Goal: Book appointment/travel/reservation

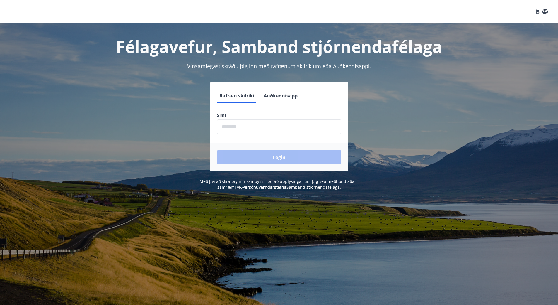
click at [237, 128] on input "phone" at bounding box center [279, 126] width 124 height 14
type input "********"
click at [284, 158] on button "Login" at bounding box center [279, 157] width 124 height 14
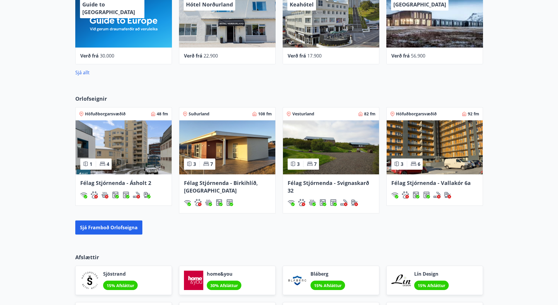
scroll to position [235, 0]
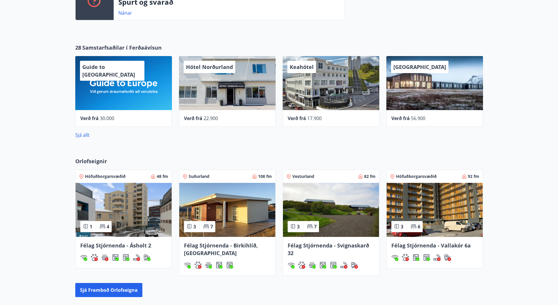
click at [120, 211] on img at bounding box center [124, 210] width 96 height 54
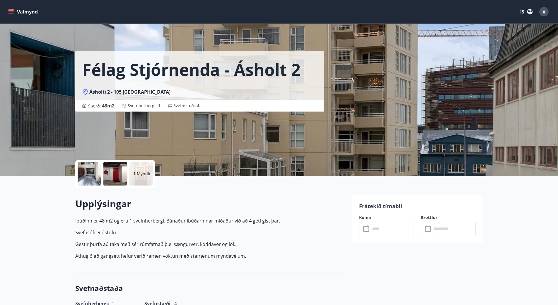
click at [376, 231] on input "text" at bounding box center [393, 228] width 44 height 14
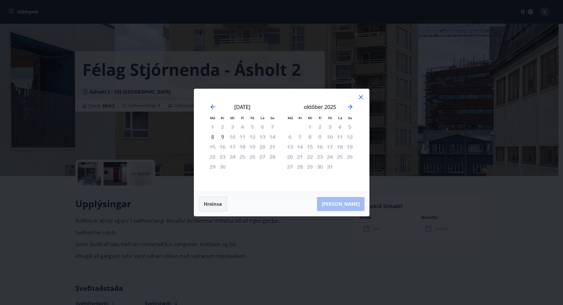
click at [211, 204] on button "Hreinsa" at bounding box center [213, 203] width 28 height 15
click at [359, 97] on icon at bounding box center [360, 97] width 7 height 7
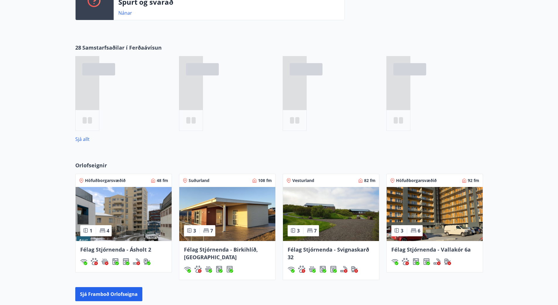
scroll to position [291, 0]
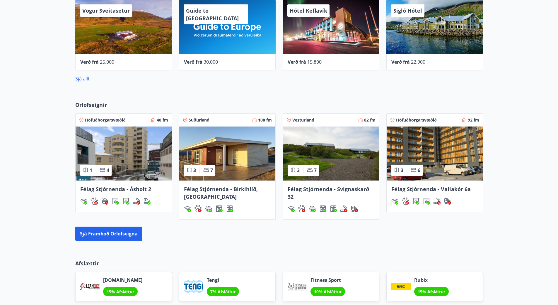
click at [431, 159] on img at bounding box center [435, 153] width 96 height 54
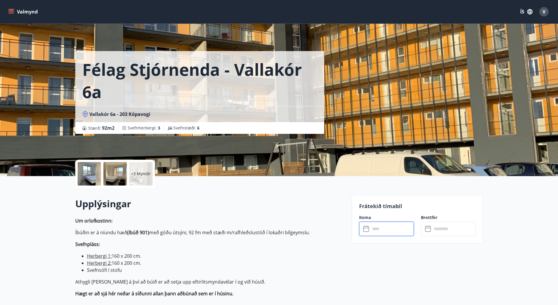
click at [409, 228] on input "text" at bounding box center [393, 228] width 44 height 14
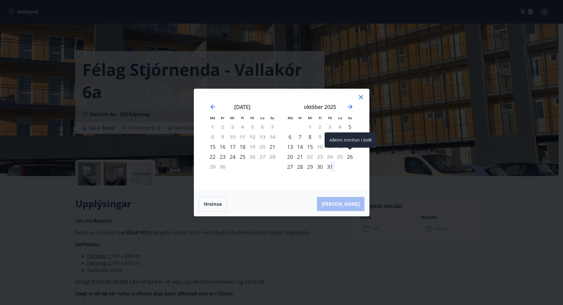
click at [350, 156] on div "26" at bounding box center [350, 157] width 10 height 10
click at [290, 166] on div "27" at bounding box center [290, 167] width 10 height 10
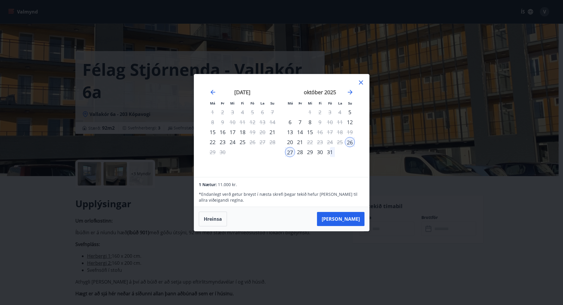
click at [300, 153] on div "28" at bounding box center [300, 152] width 10 height 10
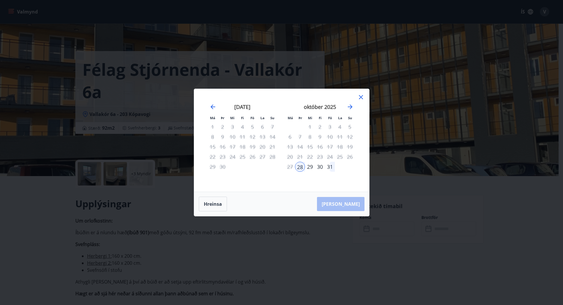
click at [309, 167] on div "29" at bounding box center [310, 167] width 10 height 10
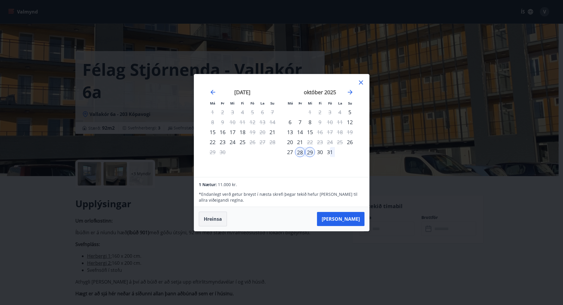
click at [216, 216] on button "Hreinsa" at bounding box center [213, 218] width 28 height 15
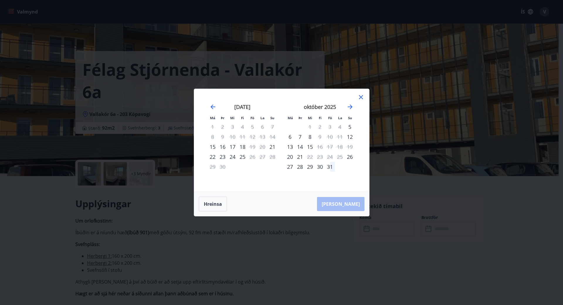
click at [320, 167] on div "30" at bounding box center [320, 167] width 10 height 10
click at [350, 156] on div "26" at bounding box center [350, 157] width 10 height 10
drag, startPoint x: 319, startPoint y: 166, endPoint x: 291, endPoint y: 166, distance: 28.1
click at [291, 166] on tr "27 28 29 30 31" at bounding box center [320, 167] width 70 height 10
click at [215, 202] on button "Hreinsa" at bounding box center [213, 203] width 28 height 15
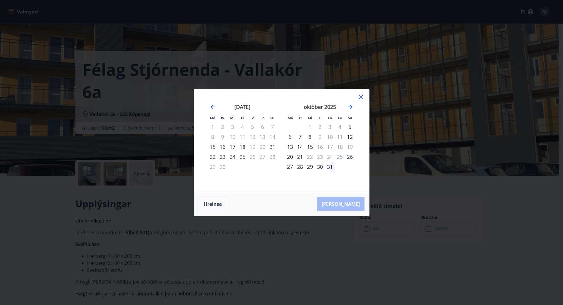
click at [290, 166] on div "27" at bounding box center [290, 167] width 10 height 10
click at [302, 167] on div "28" at bounding box center [300, 167] width 10 height 10
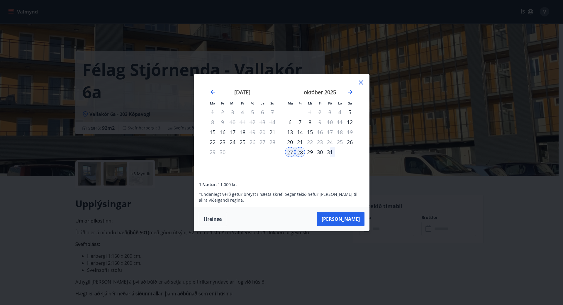
click at [307, 152] on div "29" at bounding box center [310, 152] width 10 height 10
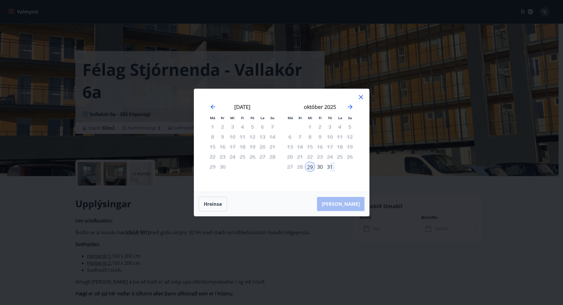
click at [320, 166] on div "30" at bounding box center [320, 167] width 10 height 10
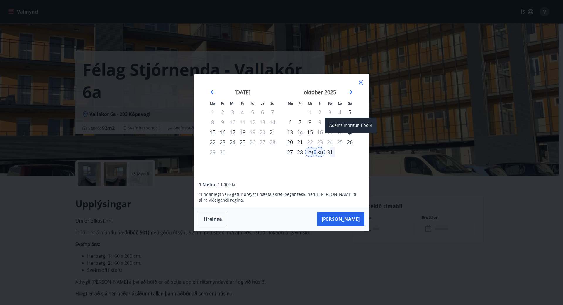
click at [349, 142] on div "26" at bounding box center [350, 142] width 10 height 10
click at [211, 219] on button "Hreinsa" at bounding box center [213, 218] width 28 height 15
